Goal: Check status: Check status

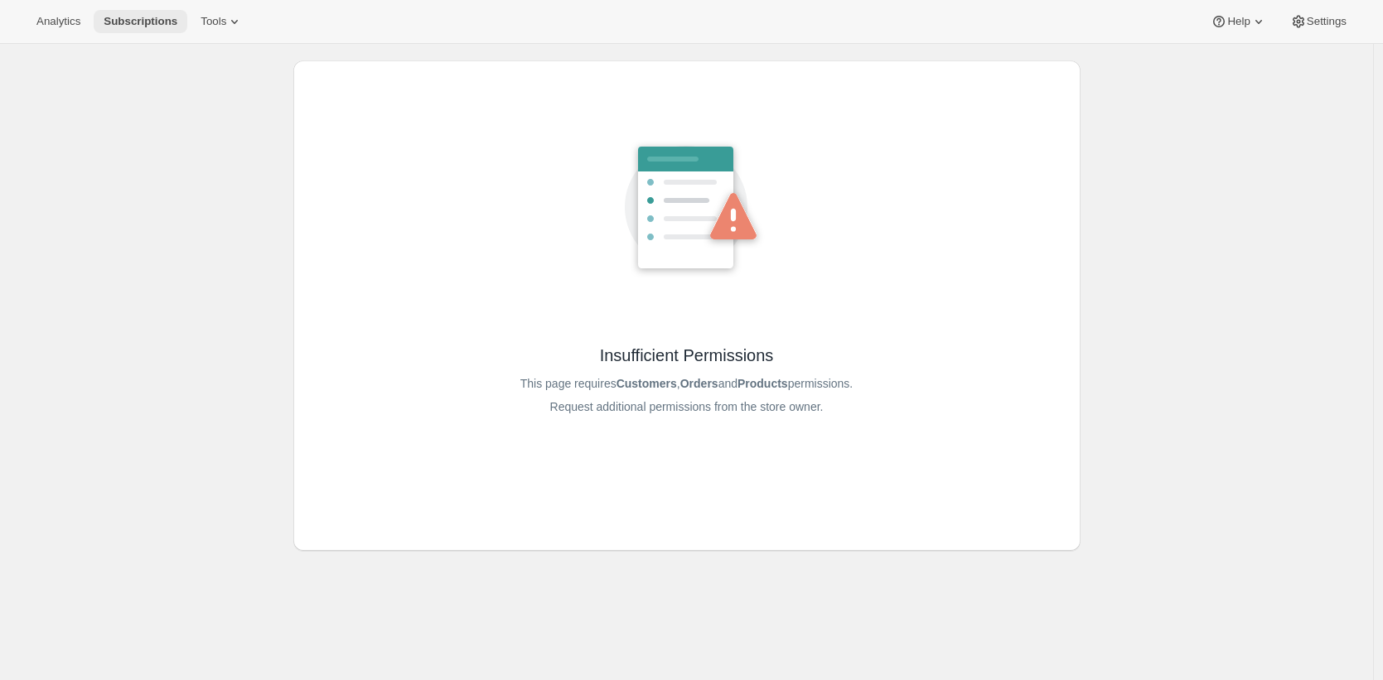
click at [148, 15] on span "Subscriptions" at bounding box center [141, 21] width 74 height 13
